Goal: Consume media (video, audio): Consume media (video, audio)

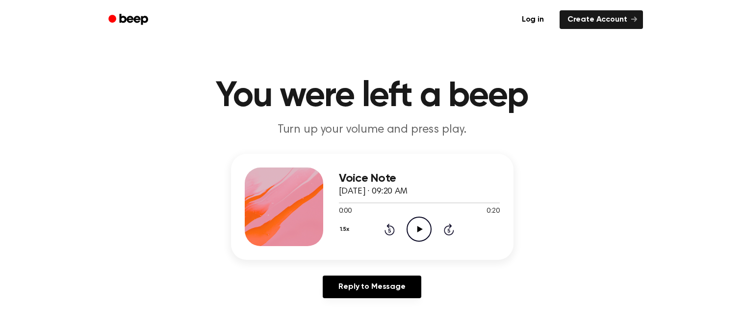
click at [412, 239] on circle at bounding box center [419, 229] width 24 height 24
click at [346, 231] on button "1.5x" at bounding box center [346, 229] width 14 height 17
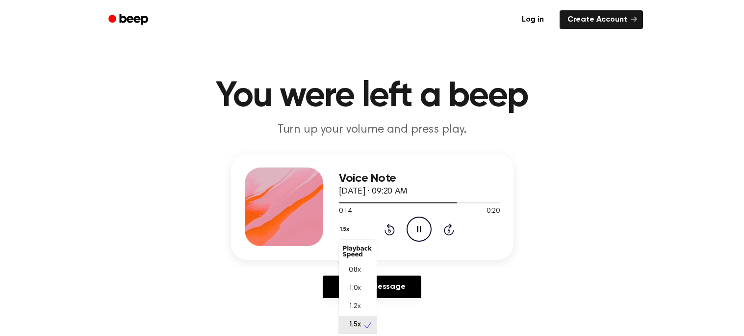
click at [357, 295] on div "1.0x" at bounding box center [358, 288] width 38 height 18
click at [390, 230] on icon at bounding box center [390, 230] width 2 height 4
click at [390, 233] on icon "Rewind 5 seconds" at bounding box center [389, 229] width 11 height 13
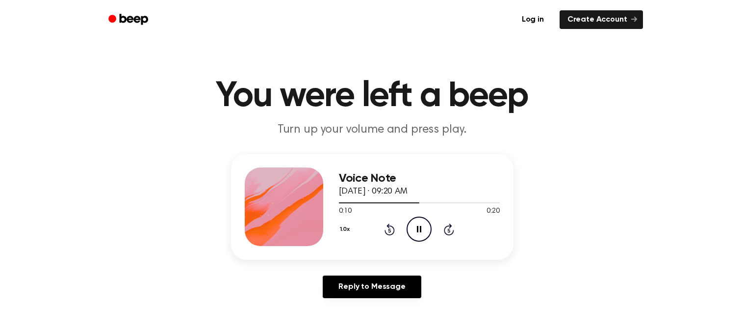
click at [390, 230] on icon at bounding box center [390, 230] width 2 height 4
click at [388, 233] on icon "Rewind 5 seconds" at bounding box center [389, 229] width 11 height 13
click at [391, 233] on icon "Rewind 5 seconds" at bounding box center [389, 229] width 11 height 13
click at [393, 229] on icon at bounding box center [390, 229] width 10 height 12
click at [390, 233] on icon "Rewind 5 seconds" at bounding box center [389, 229] width 11 height 13
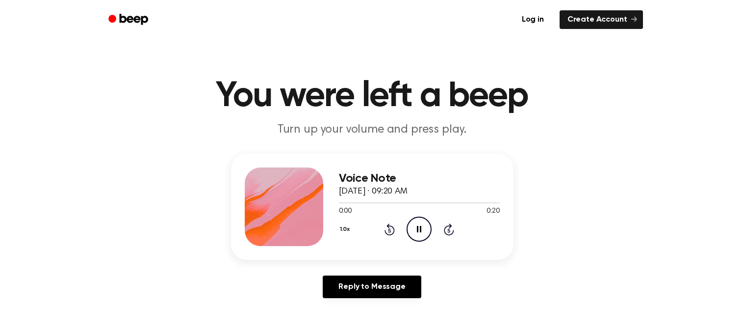
click at [390, 234] on icon at bounding box center [390, 229] width 10 height 12
click at [391, 233] on icon "Rewind 5 seconds" at bounding box center [389, 229] width 11 height 13
click at [390, 230] on icon at bounding box center [390, 230] width 2 height 4
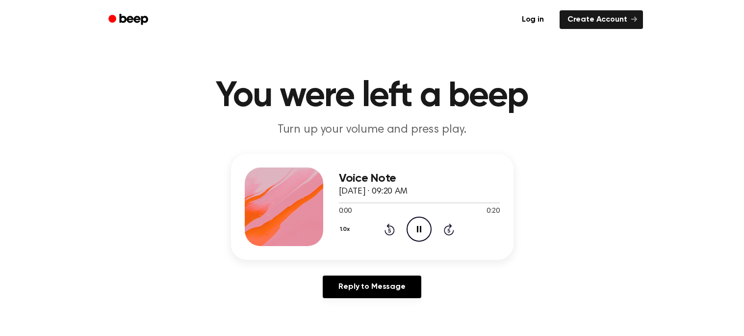
click at [390, 230] on icon at bounding box center [390, 230] width 2 height 4
click at [386, 228] on icon "Rewind 5 seconds" at bounding box center [389, 229] width 11 height 13
click at [383, 225] on div "1.0x Rewind 5 seconds Pause Audio Skip 5 seconds" at bounding box center [419, 228] width 161 height 25
click at [389, 230] on icon at bounding box center [390, 230] width 2 height 4
click at [385, 229] on icon "Rewind 5 seconds" at bounding box center [389, 229] width 11 height 13
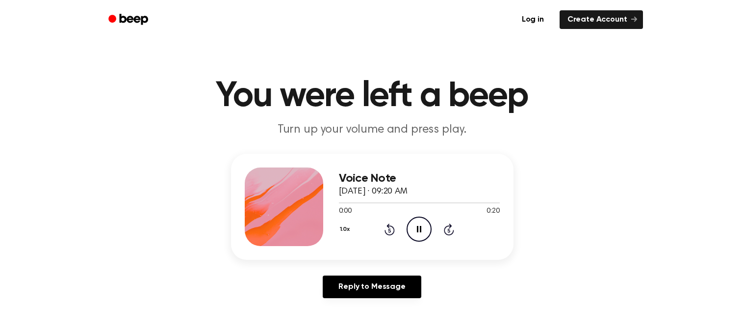
click at [384, 223] on icon "Rewind 5 seconds" at bounding box center [389, 229] width 11 height 13
click at [383, 231] on div "1.0x Rewind 5 seconds Pause Audio Skip 5 seconds" at bounding box center [419, 228] width 161 height 25
click at [391, 234] on icon at bounding box center [390, 229] width 10 height 12
click at [390, 230] on icon at bounding box center [390, 230] width 2 height 4
click at [391, 234] on icon at bounding box center [390, 229] width 10 height 12
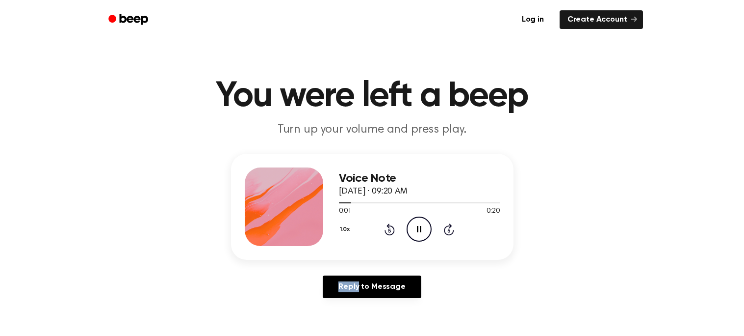
click at [472, 288] on div "Reply to Message" at bounding box center [372, 290] width 283 height 30
click at [389, 234] on icon at bounding box center [390, 229] width 10 height 12
click at [392, 234] on icon at bounding box center [390, 229] width 10 height 12
click at [387, 232] on icon "Rewind 5 seconds" at bounding box center [389, 229] width 11 height 13
click at [387, 231] on icon "Rewind 5 seconds" at bounding box center [389, 229] width 11 height 13
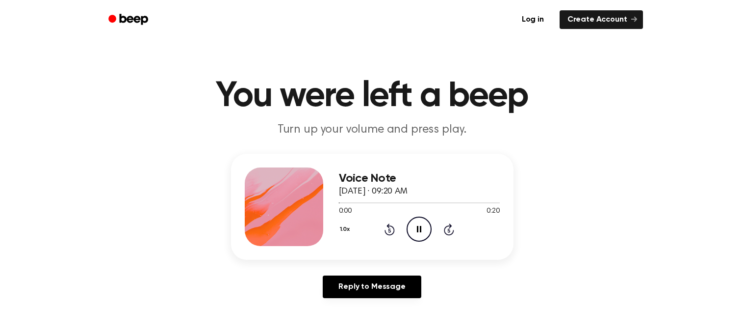
click at [387, 231] on icon "Rewind 5 seconds" at bounding box center [389, 229] width 11 height 13
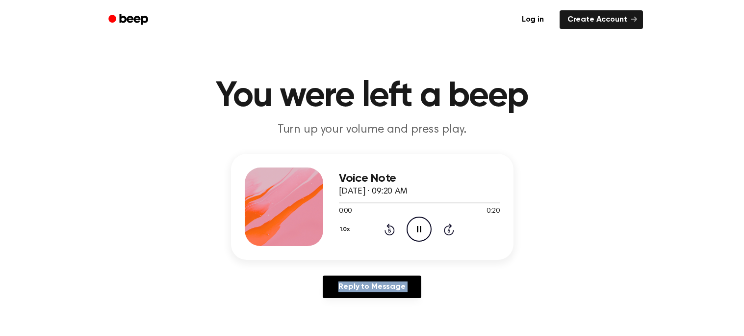
click at [387, 231] on icon "Rewind 5 seconds" at bounding box center [389, 229] width 11 height 13
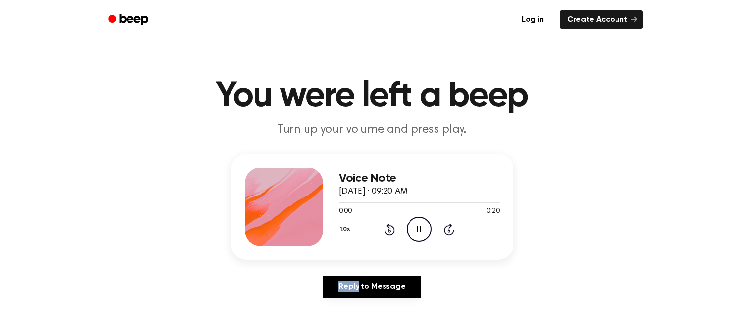
click at [387, 231] on icon "Rewind 5 seconds" at bounding box center [389, 229] width 11 height 13
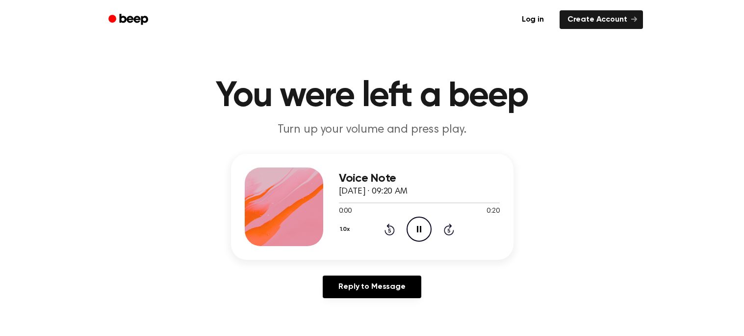
click at [387, 231] on icon "Rewind 5 seconds" at bounding box center [389, 229] width 11 height 13
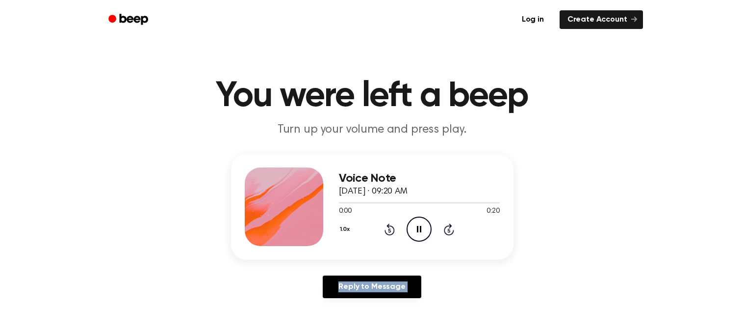
click at [387, 231] on icon "Rewind 5 seconds" at bounding box center [389, 229] width 11 height 13
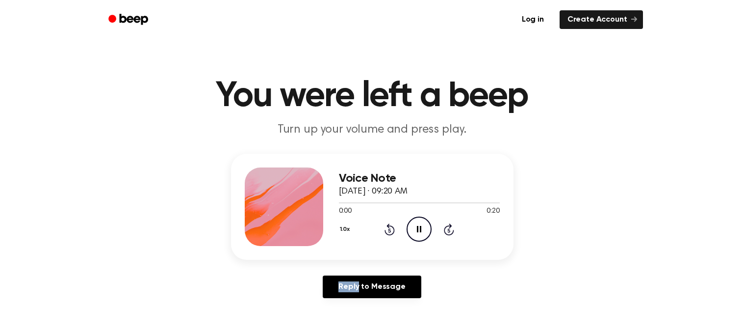
click at [387, 231] on icon "Rewind 5 seconds" at bounding box center [389, 229] width 11 height 13
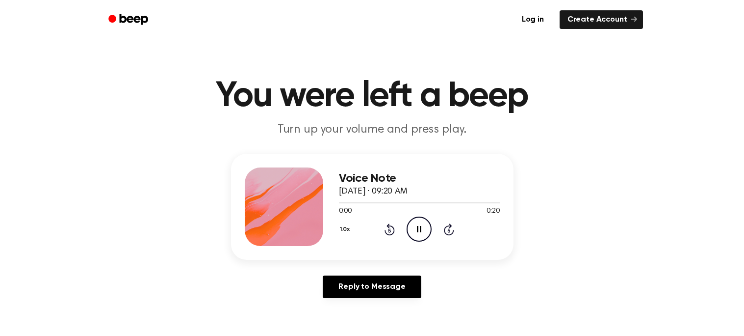
click at [387, 231] on icon "Rewind 5 seconds" at bounding box center [389, 229] width 11 height 13
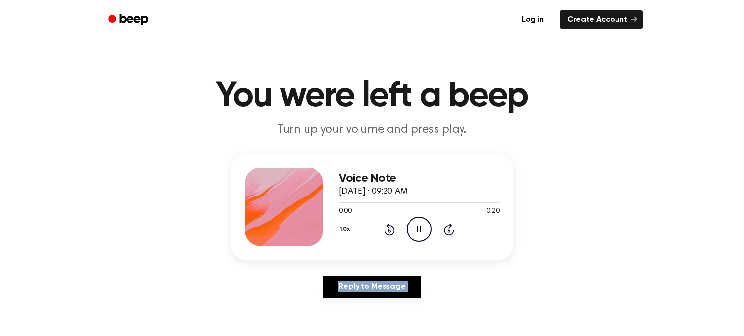
click at [387, 231] on icon "Rewind 5 seconds" at bounding box center [389, 229] width 11 height 13
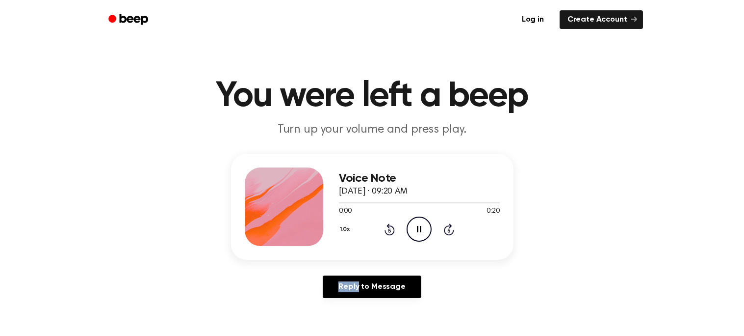
click at [387, 231] on icon "Rewind 5 seconds" at bounding box center [389, 229] width 11 height 13
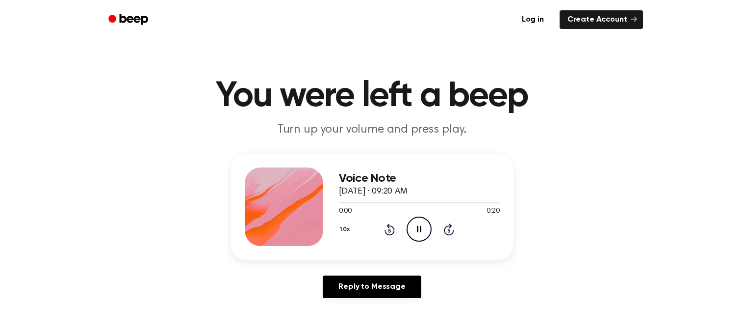
click at [387, 231] on icon "Rewind 5 seconds" at bounding box center [389, 229] width 11 height 13
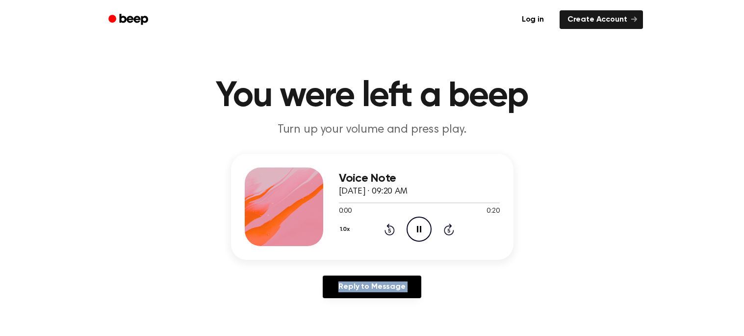
click at [387, 231] on icon "Rewind 5 seconds" at bounding box center [389, 229] width 11 height 13
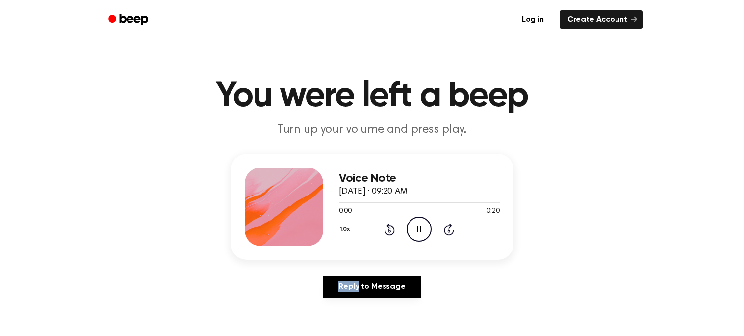
click at [387, 231] on icon "Rewind 5 seconds" at bounding box center [389, 229] width 11 height 13
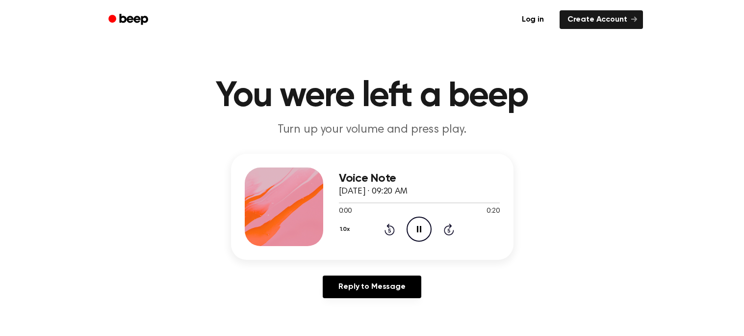
click at [387, 231] on icon "Rewind 5 seconds" at bounding box center [389, 229] width 11 height 13
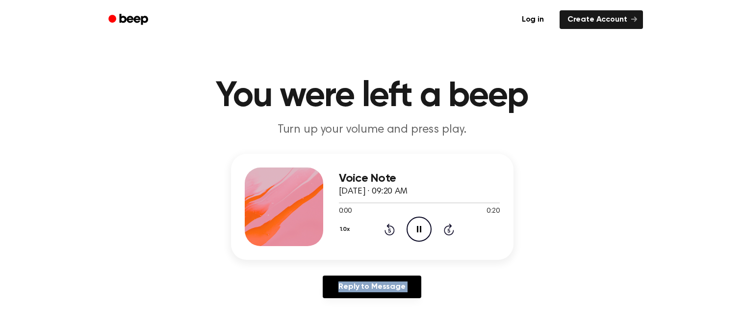
click at [387, 231] on icon "Rewind 5 seconds" at bounding box center [389, 229] width 11 height 13
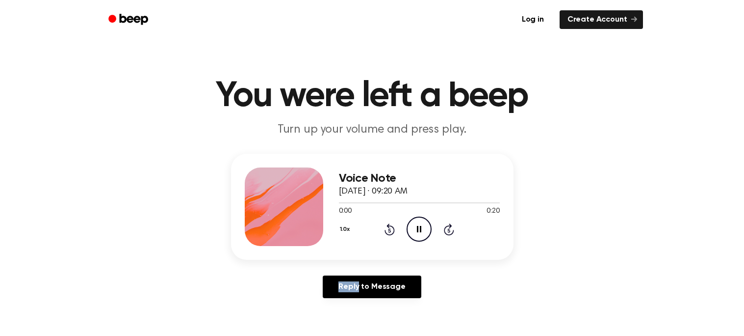
click at [387, 231] on icon "Rewind 5 seconds" at bounding box center [389, 229] width 11 height 13
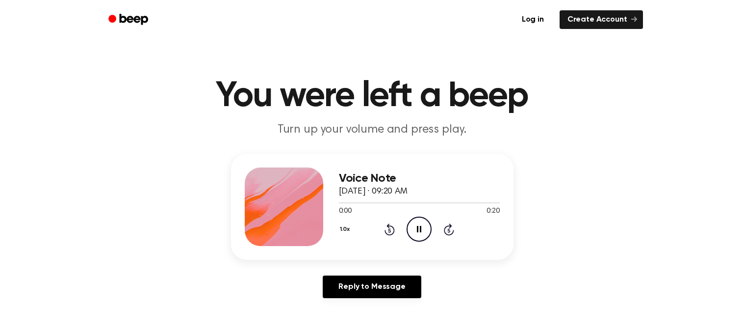
click at [387, 231] on icon "Rewind 5 seconds" at bounding box center [389, 229] width 11 height 13
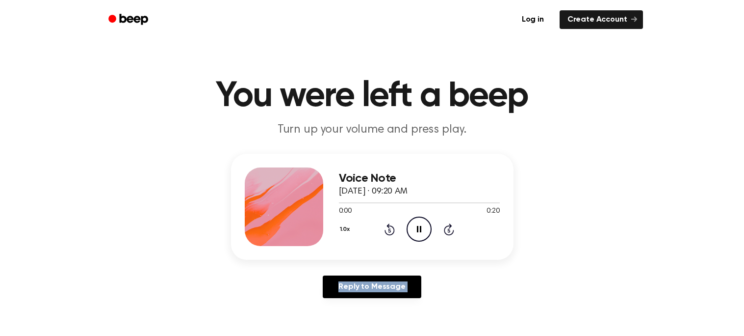
click at [387, 231] on icon "Rewind 5 seconds" at bounding box center [389, 229] width 11 height 13
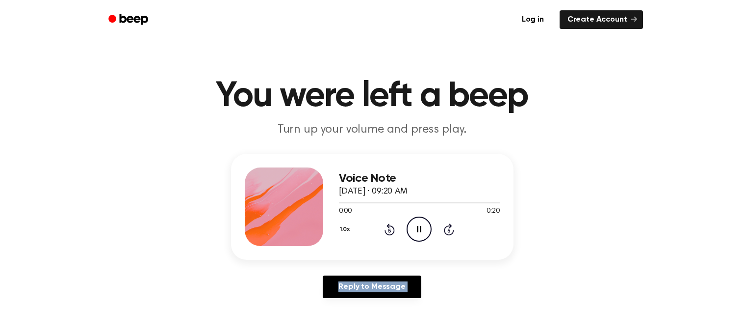
click at [387, 231] on icon "Rewind 5 seconds" at bounding box center [389, 229] width 11 height 13
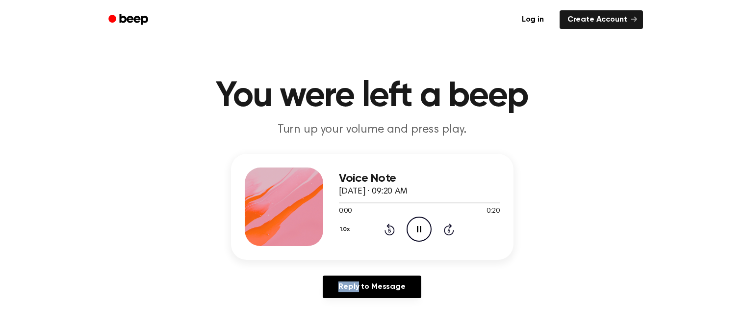
click at [387, 231] on icon "Rewind 5 seconds" at bounding box center [389, 229] width 11 height 13
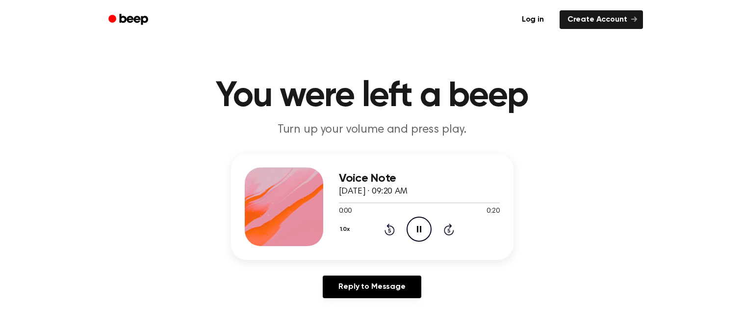
click at [387, 231] on icon "Rewind 5 seconds" at bounding box center [389, 229] width 11 height 13
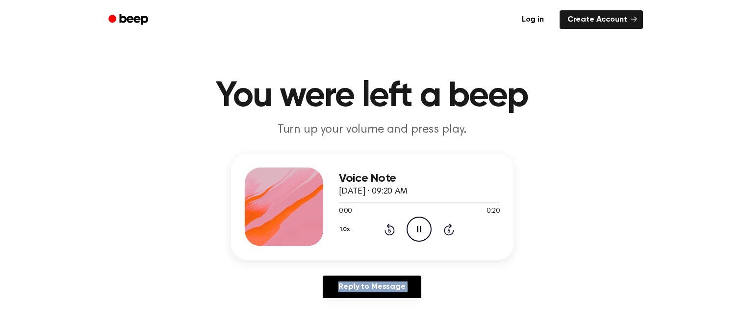
click at [387, 231] on icon "Rewind 5 seconds" at bounding box center [389, 229] width 11 height 13
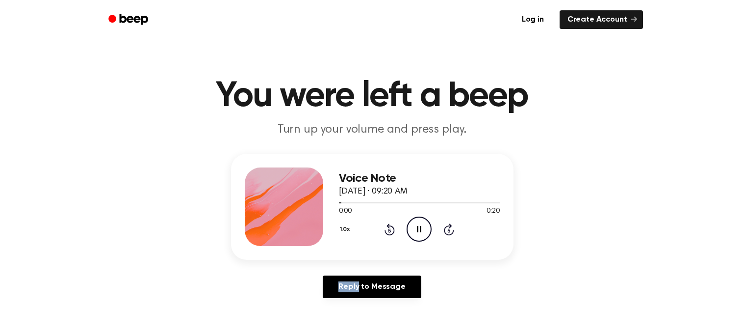
click at [388, 231] on icon "Rewind 5 seconds" at bounding box center [389, 229] width 11 height 13
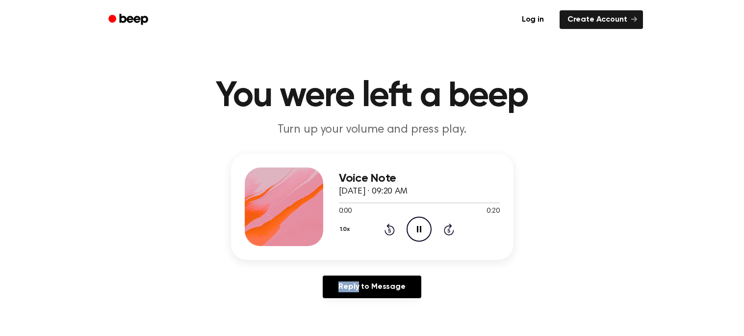
click at [388, 231] on icon "Rewind 5 seconds" at bounding box center [389, 229] width 11 height 13
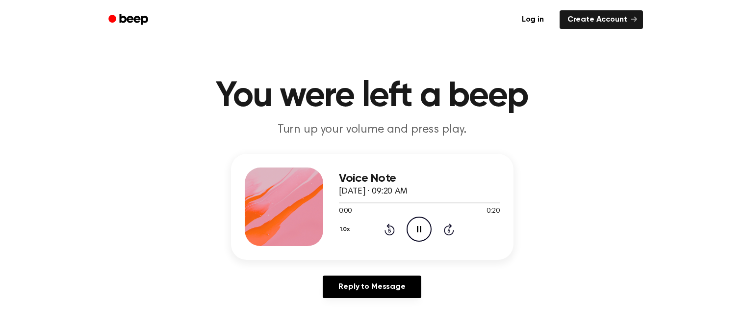
click at [388, 231] on icon "Rewind 5 seconds" at bounding box center [389, 229] width 11 height 13
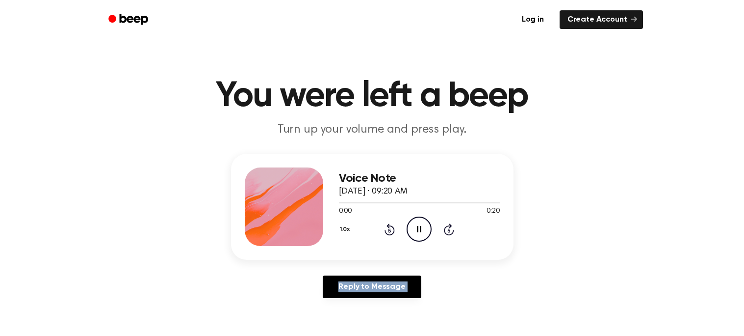
click at [388, 231] on icon "Rewind 5 seconds" at bounding box center [389, 229] width 11 height 13
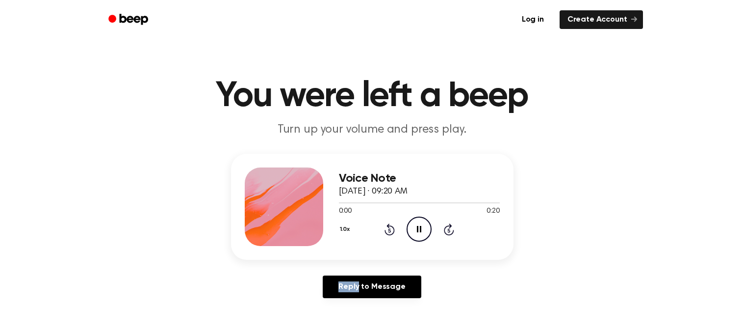
click at [388, 231] on icon "Rewind 5 seconds" at bounding box center [389, 229] width 11 height 13
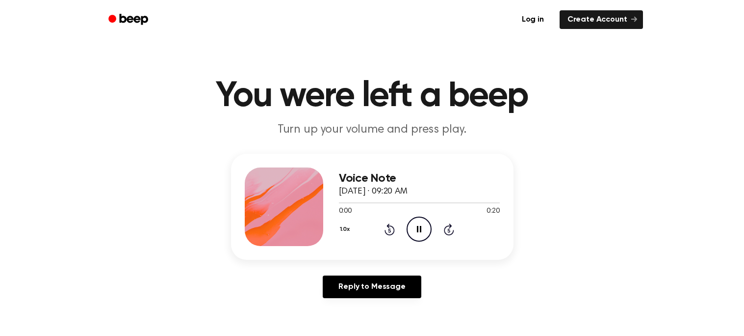
click at [388, 231] on icon "Rewind 5 seconds" at bounding box center [389, 229] width 11 height 13
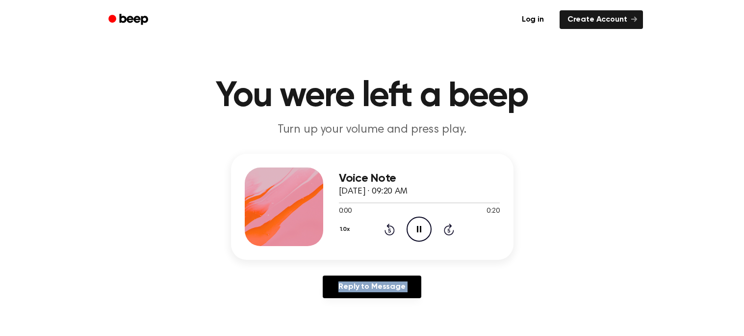
click at [388, 231] on icon "Rewind 5 seconds" at bounding box center [389, 229] width 11 height 13
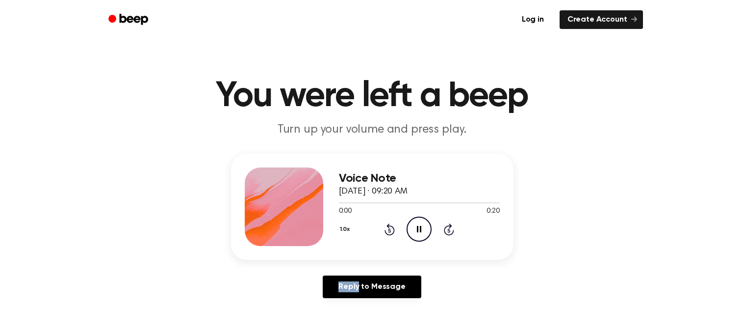
click at [388, 231] on icon "Rewind 5 seconds" at bounding box center [389, 229] width 11 height 13
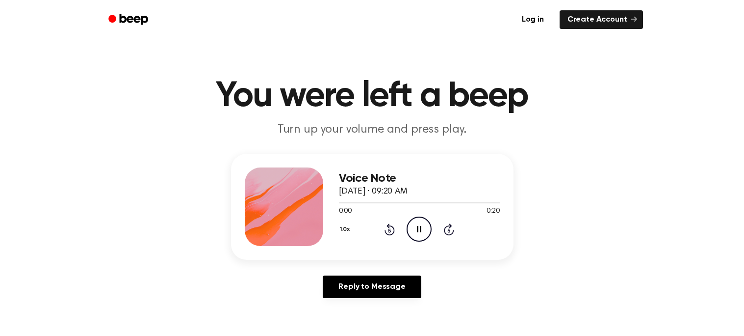
click at [388, 231] on icon "Rewind 5 seconds" at bounding box center [389, 229] width 11 height 13
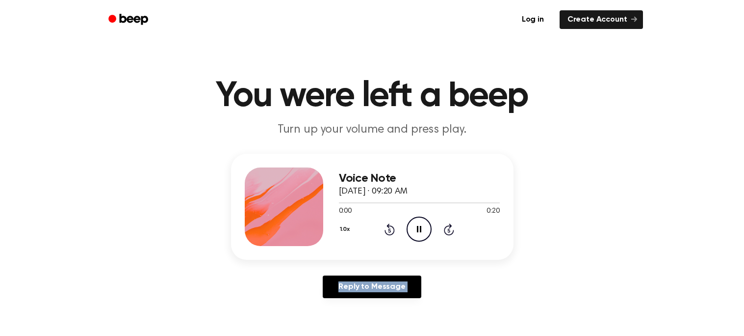
click at [388, 231] on icon "Rewind 5 seconds" at bounding box center [389, 229] width 11 height 13
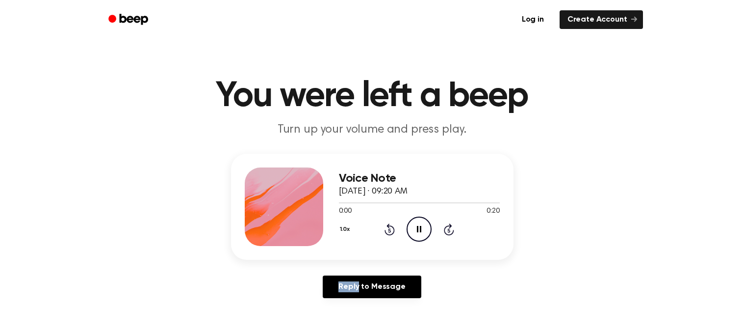
click at [388, 231] on icon "Rewind 5 seconds" at bounding box center [389, 229] width 11 height 13
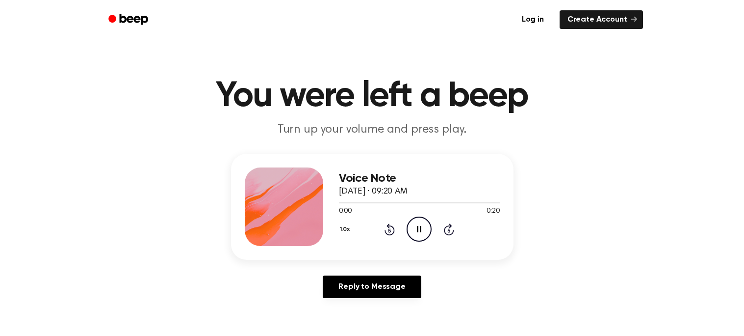
click at [388, 231] on icon "Rewind 5 seconds" at bounding box center [389, 229] width 11 height 13
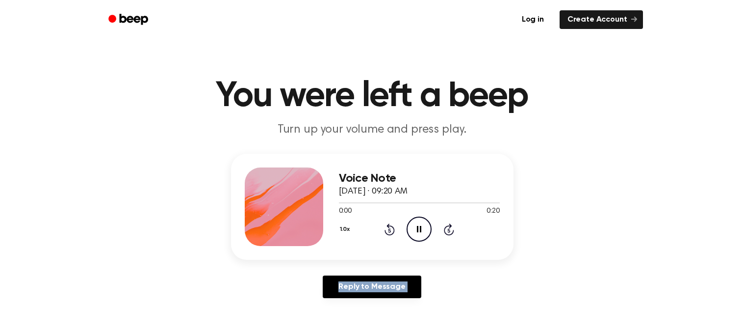
click at [388, 231] on icon "Rewind 5 seconds" at bounding box center [389, 229] width 11 height 13
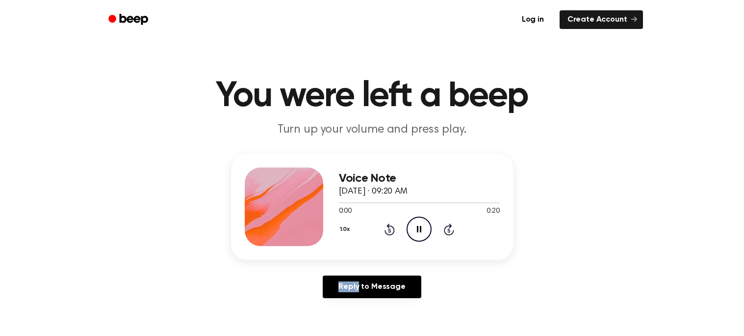
click at [388, 231] on icon "Rewind 5 seconds" at bounding box center [389, 229] width 11 height 13
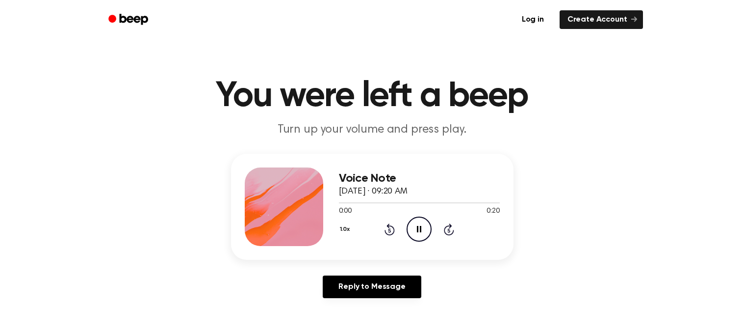
click at [388, 231] on icon "Rewind 5 seconds" at bounding box center [389, 229] width 11 height 13
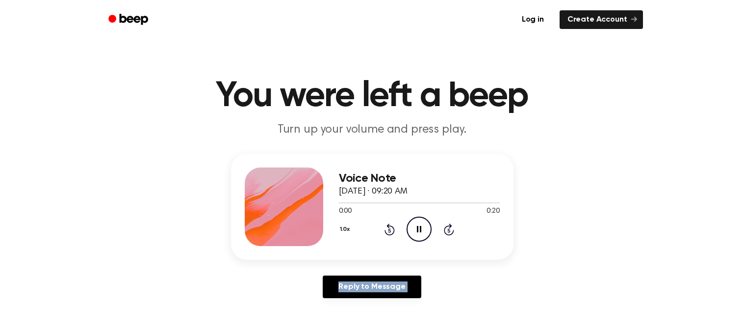
click at [388, 231] on icon "Rewind 5 seconds" at bounding box center [389, 229] width 11 height 13
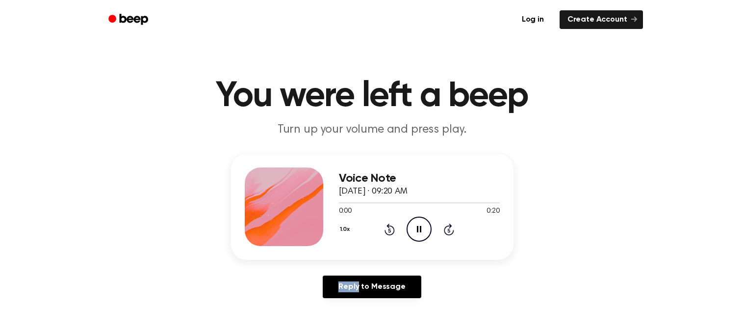
click at [388, 231] on icon "Rewind 5 seconds" at bounding box center [389, 229] width 11 height 13
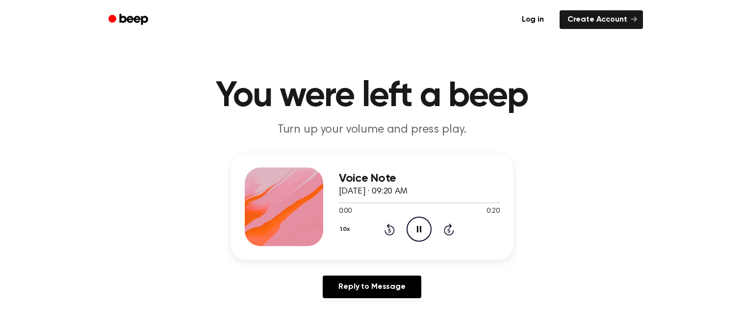
click at [388, 231] on icon "Rewind 5 seconds" at bounding box center [389, 229] width 11 height 13
click at [345, 215] on span "0:02" at bounding box center [345, 211] width 13 height 10
click at [428, 244] on div "Voice Note [DATE] · 09:20 AM 0:03 0:20 Your browser does not support the [objec…" at bounding box center [419, 206] width 161 height 79
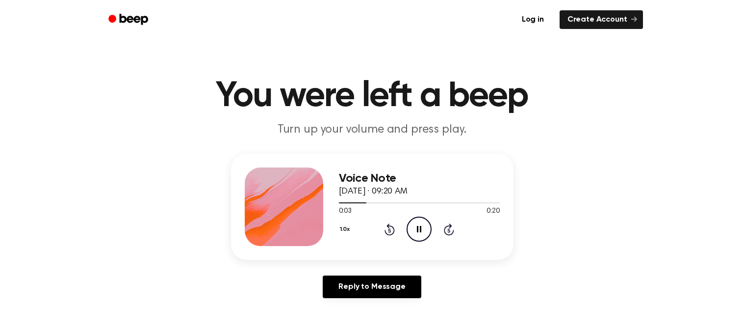
click at [420, 230] on icon "Pause Audio" at bounding box center [419, 228] width 25 height 25
click at [427, 228] on icon "Play Audio" at bounding box center [419, 228] width 25 height 25
click at [390, 230] on icon "Rewind 5 seconds" at bounding box center [389, 229] width 11 height 13
click at [390, 230] on icon at bounding box center [390, 230] width 2 height 4
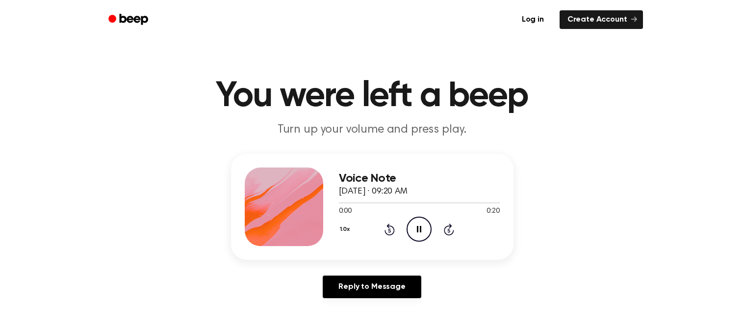
click at [390, 230] on icon at bounding box center [390, 230] width 2 height 4
click at [387, 229] on icon "Rewind 5 seconds" at bounding box center [389, 229] width 11 height 13
click at [390, 229] on icon at bounding box center [390, 230] width 2 height 4
click at [390, 230] on icon at bounding box center [390, 230] width 2 height 4
click at [390, 227] on icon at bounding box center [390, 229] width 10 height 12
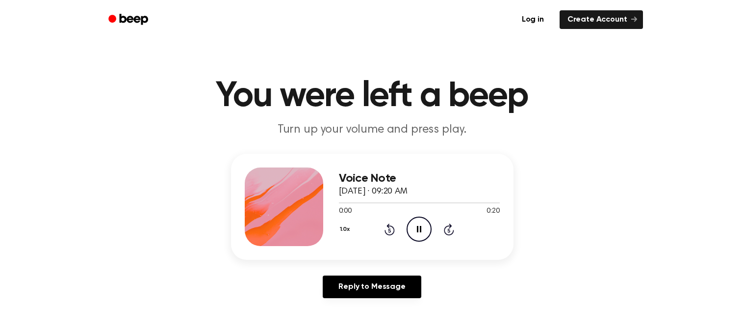
click at [391, 228] on icon at bounding box center [390, 230] width 2 height 4
click at [391, 236] on div "1.0x Rewind 5 seconds Pause Audio Skip 5 seconds" at bounding box center [419, 228] width 161 height 25
click at [390, 236] on div "1.0x Rewind 5 seconds Pause Audio Skip 5 seconds" at bounding box center [419, 228] width 161 height 25
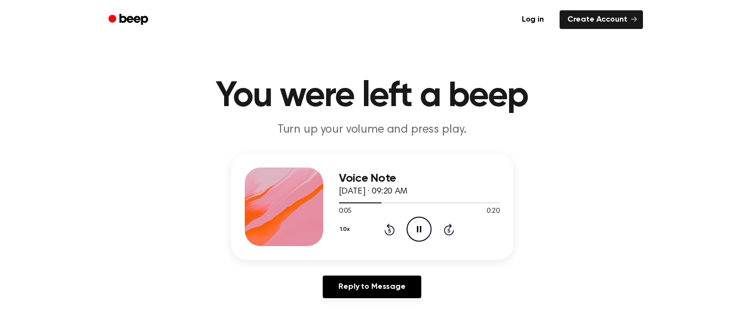
click at [390, 236] on div "1.0x Rewind 5 seconds Pause Audio Skip 5 seconds" at bounding box center [419, 228] width 161 height 25
click at [391, 235] on icon at bounding box center [390, 229] width 10 height 12
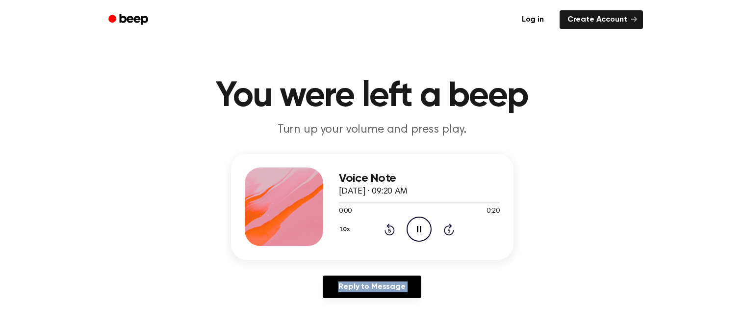
click at [391, 235] on icon at bounding box center [390, 229] width 10 height 12
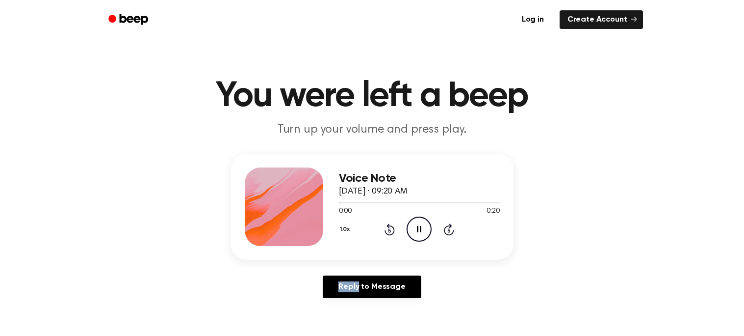
click at [391, 235] on icon at bounding box center [390, 229] width 10 height 12
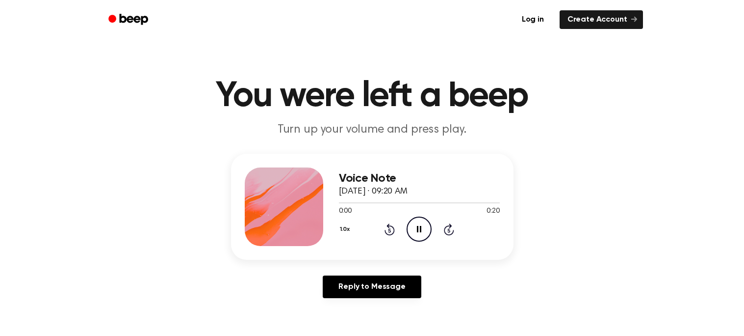
click at [391, 235] on icon at bounding box center [390, 229] width 10 height 12
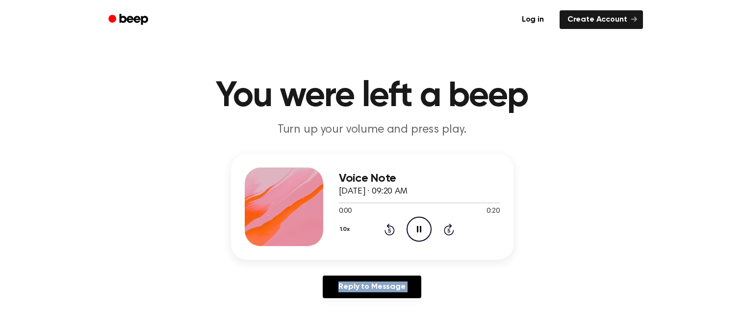
click at [391, 235] on icon at bounding box center [390, 229] width 10 height 12
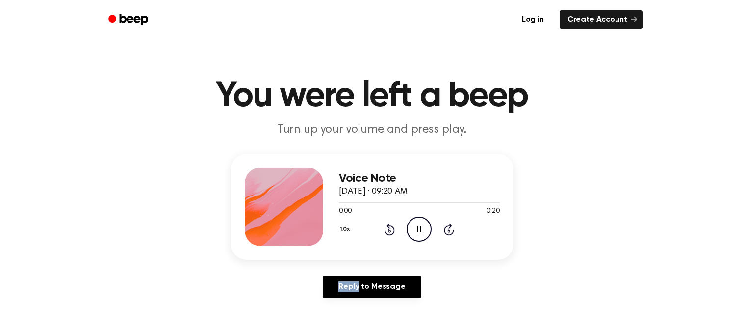
click at [391, 235] on icon at bounding box center [390, 229] width 10 height 12
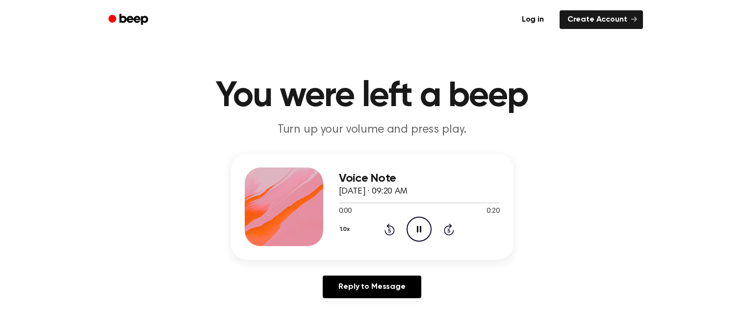
click at [391, 235] on icon at bounding box center [390, 229] width 10 height 12
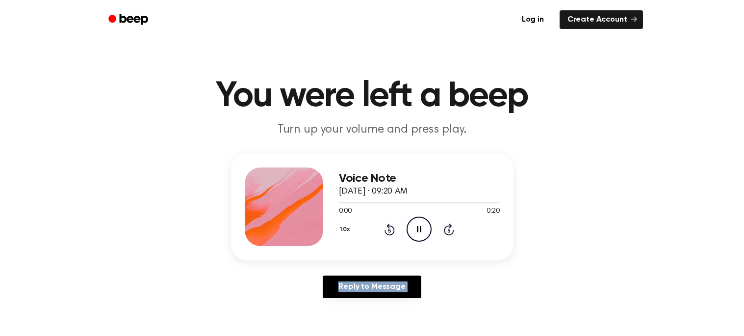
click at [391, 235] on icon at bounding box center [390, 229] width 10 height 12
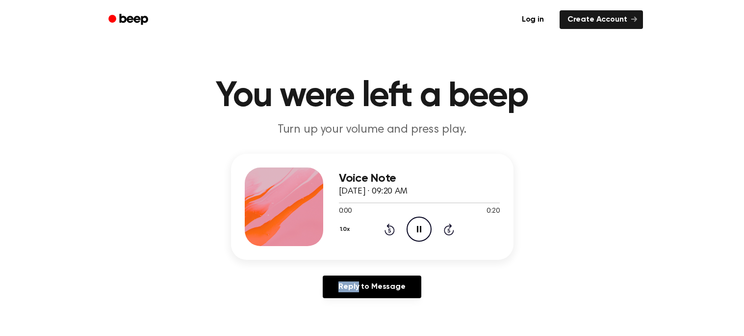
click at [391, 235] on icon at bounding box center [390, 229] width 10 height 12
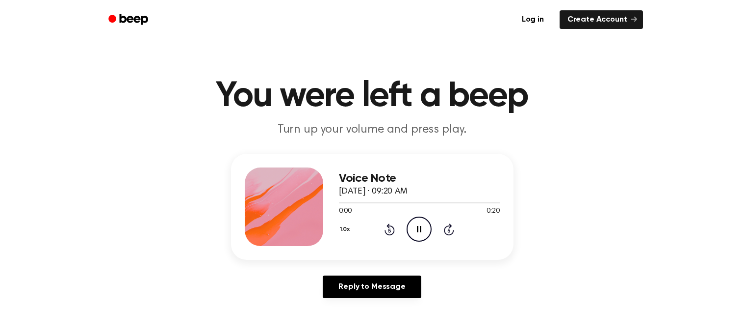
click at [391, 235] on icon at bounding box center [390, 229] width 10 height 12
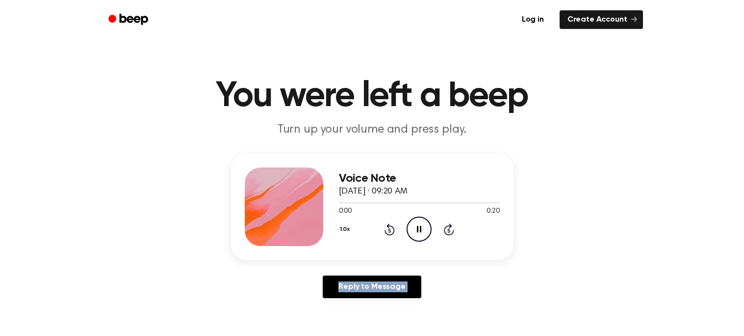
click at [391, 235] on icon at bounding box center [390, 229] width 10 height 12
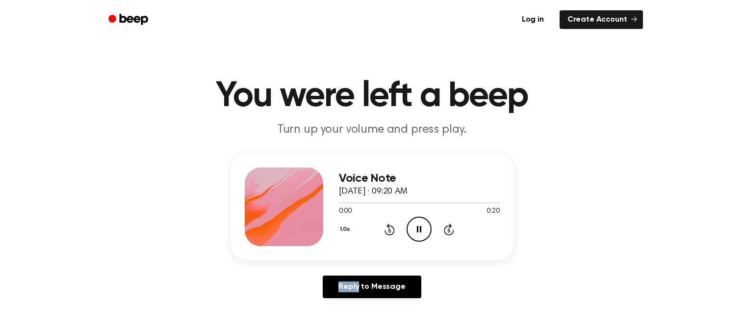
click at [391, 235] on icon at bounding box center [390, 229] width 10 height 12
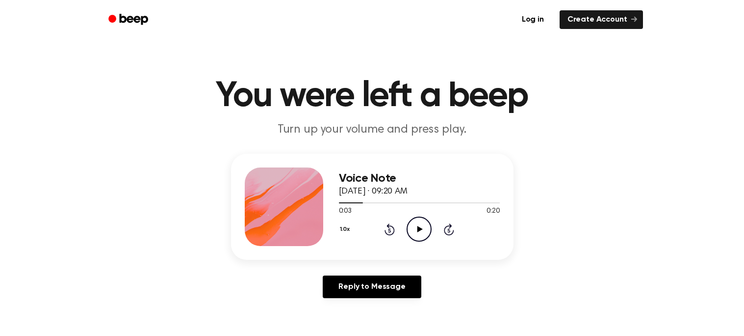
click at [390, 230] on icon at bounding box center [390, 230] width 2 height 4
click at [431, 226] on circle at bounding box center [419, 229] width 24 height 24
click at [433, 234] on div "1.0x Rewind 5 seconds Pause Audio Skip 5 seconds" at bounding box center [419, 228] width 161 height 25
click at [430, 224] on circle at bounding box center [419, 229] width 24 height 24
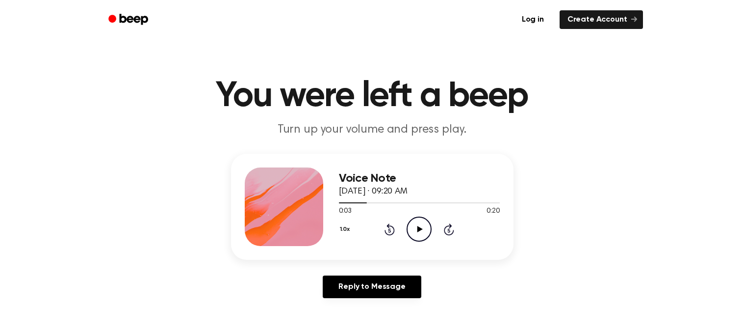
click at [400, 249] on div "Voice Note [DATE] · 09:20 AM 0:03 0:20 Your browser does not support the [objec…" at bounding box center [372, 207] width 283 height 106
click at [395, 248] on div "Voice Note [DATE] · 09:20 AM 0:03 0:20 Your browser does not support the [objec…" at bounding box center [372, 207] width 283 height 106
click at [388, 243] on div "Voice Note [DATE] · 09:20 AM 0:03 0:20 Your browser does not support the [objec…" at bounding box center [419, 206] width 161 height 79
click at [389, 230] on icon at bounding box center [390, 230] width 2 height 4
click at [412, 244] on div "Voice Note [DATE] · 09:20 AM 0:00 0:20 Your browser does not support the [objec…" at bounding box center [419, 206] width 161 height 79
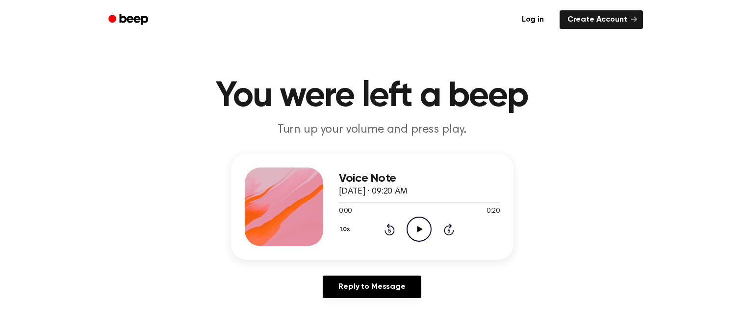
click at [429, 232] on icon "Play Audio" at bounding box center [419, 228] width 25 height 25
click at [421, 230] on icon at bounding box center [419, 229] width 4 height 6
click at [391, 233] on icon "Rewind 5 seconds" at bounding box center [389, 229] width 11 height 13
click at [391, 234] on icon "Rewind 5 seconds" at bounding box center [389, 229] width 11 height 13
click at [393, 234] on icon at bounding box center [390, 229] width 10 height 12
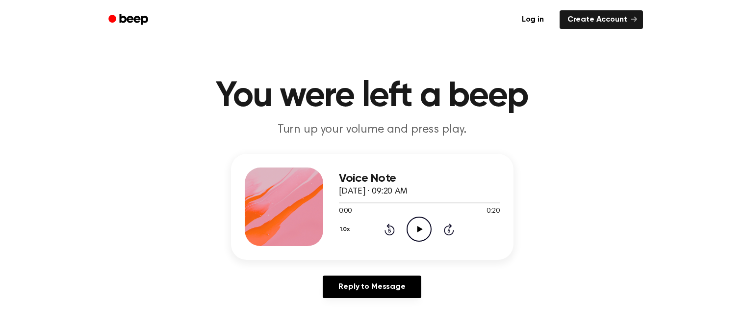
click at [393, 234] on icon at bounding box center [390, 229] width 10 height 12
click at [432, 258] on div "Voice Note [DATE] · 09:20 AM 0:00 0:20 Your browser does not support the [objec…" at bounding box center [372, 207] width 283 height 106
click at [452, 229] on icon "Skip 5 seconds" at bounding box center [449, 229] width 11 height 13
click at [453, 229] on icon at bounding box center [449, 229] width 10 height 12
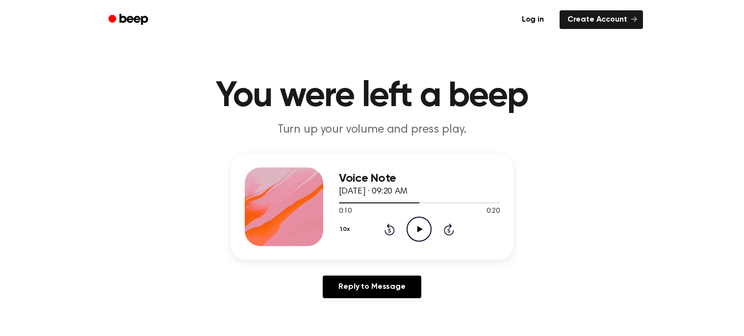
click at [454, 229] on div "1.0x Rewind 5 seconds Play Audio Skip 5 seconds" at bounding box center [419, 228] width 161 height 25
click at [450, 229] on icon "Skip 5 seconds" at bounding box center [449, 229] width 11 height 13
click at [389, 230] on icon "Rewind 5 seconds" at bounding box center [389, 229] width 11 height 13
click at [390, 230] on icon at bounding box center [390, 230] width 2 height 4
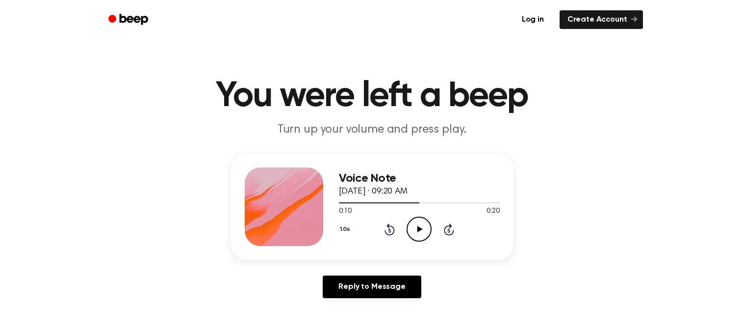
click at [391, 232] on icon "Rewind 5 seconds" at bounding box center [389, 229] width 11 height 13
click at [388, 229] on icon "Rewind 5 seconds" at bounding box center [389, 229] width 11 height 13
click at [418, 235] on icon "Play Audio" at bounding box center [419, 228] width 25 height 25
click at [445, 228] on icon at bounding box center [449, 229] width 10 height 12
click at [388, 229] on icon "Rewind 5 seconds" at bounding box center [389, 229] width 11 height 13
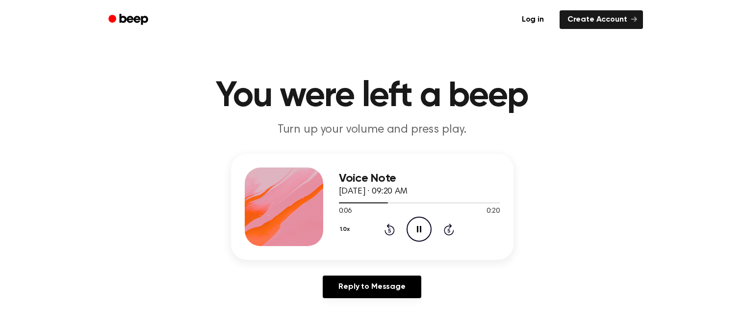
click at [392, 242] on div "Voice Note [DATE] · 09:20 AM 0:06 0:20 Your browser does not support the [objec…" at bounding box center [419, 206] width 161 height 79
click at [394, 230] on icon at bounding box center [390, 229] width 10 height 12
click at [391, 234] on icon at bounding box center [390, 229] width 10 height 12
click at [436, 242] on div "Voice Note [DATE] · 09:20 AM 0:04 0:20 Your browser does not support the [objec…" at bounding box center [419, 206] width 161 height 79
click at [422, 223] on icon "Pause Audio" at bounding box center [419, 228] width 25 height 25
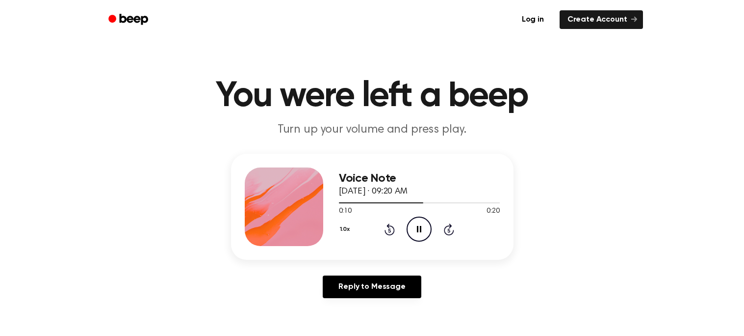
click at [390, 233] on icon "Rewind 5 seconds" at bounding box center [389, 229] width 11 height 13
click at [391, 231] on icon at bounding box center [390, 230] width 2 height 4
click at [389, 230] on icon "Rewind 5 seconds" at bounding box center [389, 229] width 11 height 13
click at [403, 223] on div "1.0x Rewind 5 seconds Play Audio Skip 5 seconds" at bounding box center [419, 228] width 161 height 25
click at [406, 234] on div "1.0x Rewind 5 seconds Play Audio Skip 5 seconds" at bounding box center [419, 228] width 161 height 25
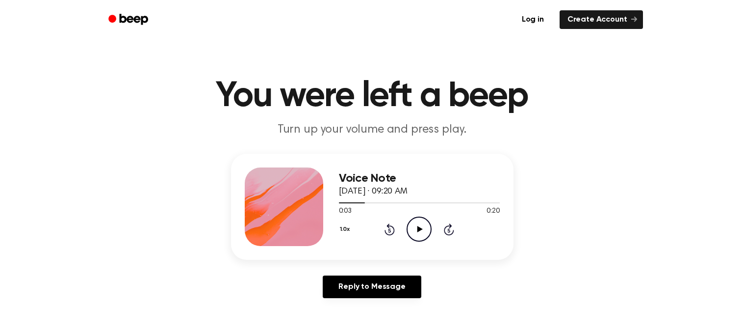
click at [397, 243] on div "Voice Note [DATE] · 09:20 AM 0:03 0:20 Your browser does not support the [objec…" at bounding box center [419, 206] width 161 height 79
click at [392, 232] on icon "Rewind 5 seconds" at bounding box center [389, 229] width 11 height 13
click at [437, 223] on div "1.0x Rewind 5 seconds Play Audio Skip 5 seconds" at bounding box center [419, 228] width 161 height 25
click at [415, 226] on icon "Play Audio" at bounding box center [419, 228] width 25 height 25
click at [425, 233] on icon "Pause Audio" at bounding box center [419, 228] width 25 height 25
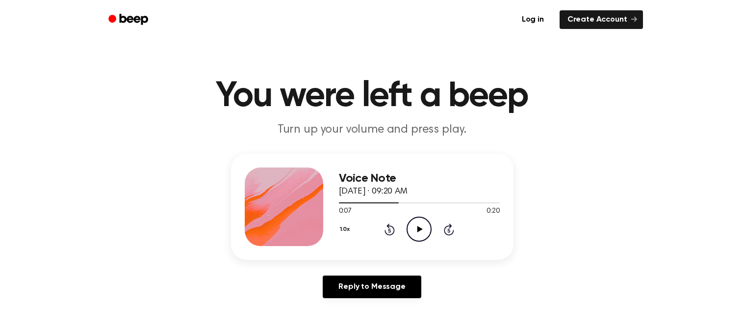
click at [394, 233] on icon "Rewind 5 seconds" at bounding box center [389, 229] width 11 height 13
click at [391, 235] on div "1.0x Rewind 5 seconds Play Audio Skip 5 seconds" at bounding box center [419, 228] width 161 height 25
click at [392, 226] on icon at bounding box center [390, 229] width 10 height 12
click at [385, 229] on icon "Rewind 5 seconds" at bounding box center [389, 229] width 11 height 13
click at [391, 235] on icon at bounding box center [390, 229] width 10 height 12
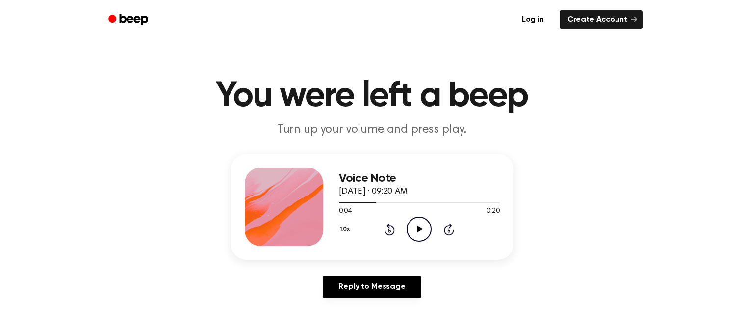
click at [394, 228] on icon at bounding box center [390, 229] width 10 height 12
click at [391, 233] on icon "Rewind 5 seconds" at bounding box center [389, 229] width 11 height 13
click at [291, 314] on main "You were left a beep Turn up your volume and press play. Voice Note [DATE] · 09…" at bounding box center [372, 302] width 744 height 605
click at [390, 230] on icon at bounding box center [390, 230] width 2 height 4
click at [413, 220] on icon "Play Audio" at bounding box center [419, 228] width 25 height 25
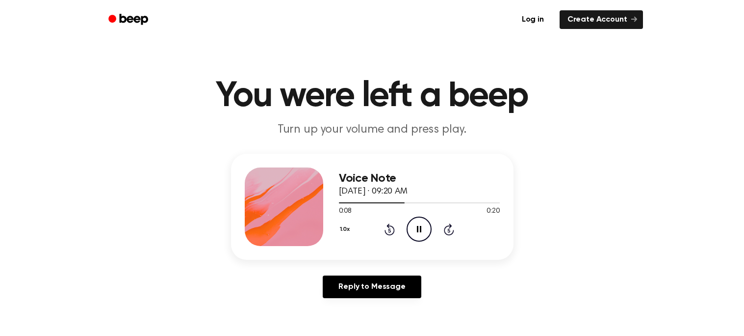
click at [428, 235] on icon "Pause Audio" at bounding box center [419, 228] width 25 height 25
click at [428, 229] on icon "Play Audio" at bounding box center [419, 228] width 25 height 25
click at [426, 230] on icon "Pause Audio" at bounding box center [419, 228] width 25 height 25
click at [425, 231] on icon "Play Audio" at bounding box center [419, 228] width 25 height 25
click at [420, 225] on icon "Pause Audio" at bounding box center [419, 228] width 25 height 25
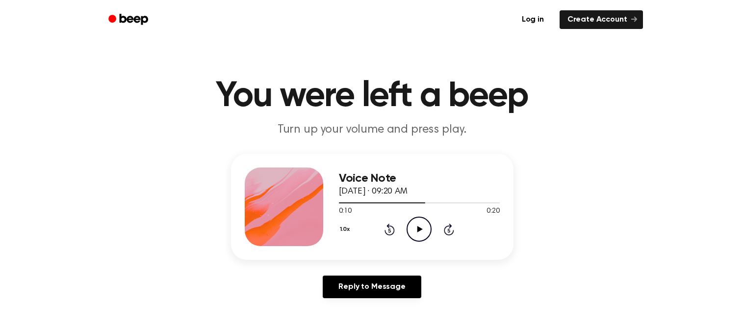
click at [386, 234] on icon "Rewind 5 seconds" at bounding box center [389, 229] width 11 height 13
click at [390, 230] on icon at bounding box center [390, 230] width 2 height 4
